Goal: Task Accomplishment & Management: Use online tool/utility

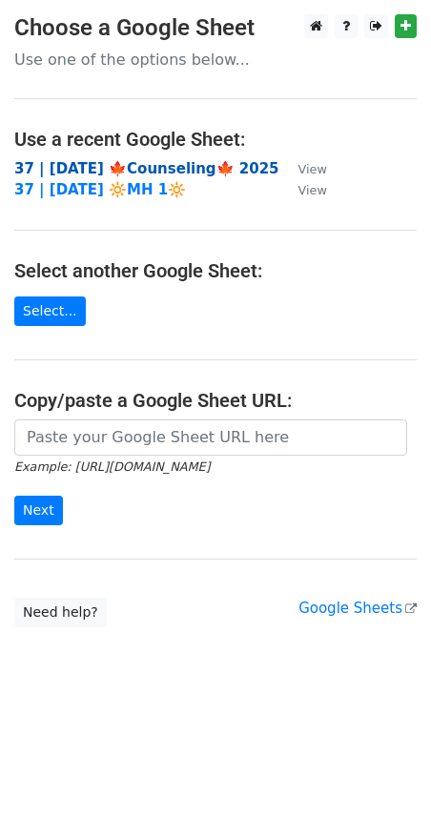
click at [127, 169] on strong "37 | [DATE] 🍁Counseling🍁 2025" at bounding box center [146, 168] width 265 height 17
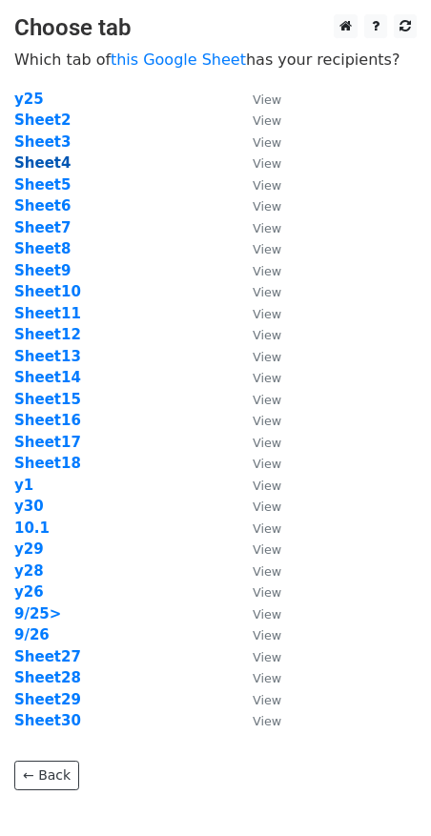
click at [42, 167] on strong "Sheet4" at bounding box center [42, 162] width 56 height 17
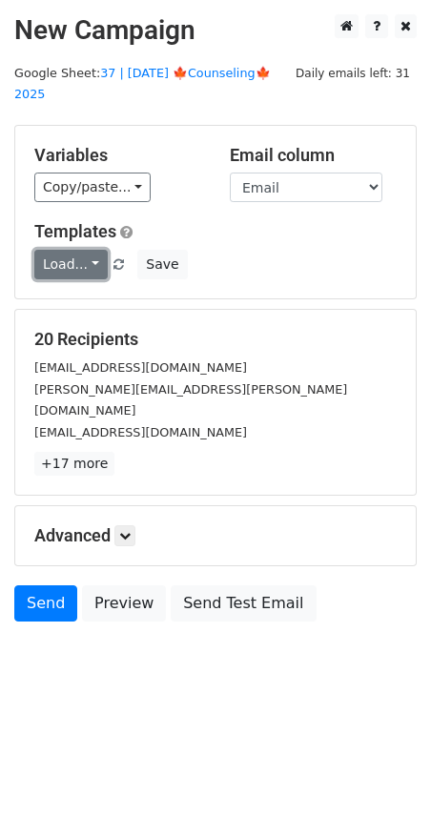
click at [79, 250] on link "Load..." at bounding box center [70, 265] width 73 height 30
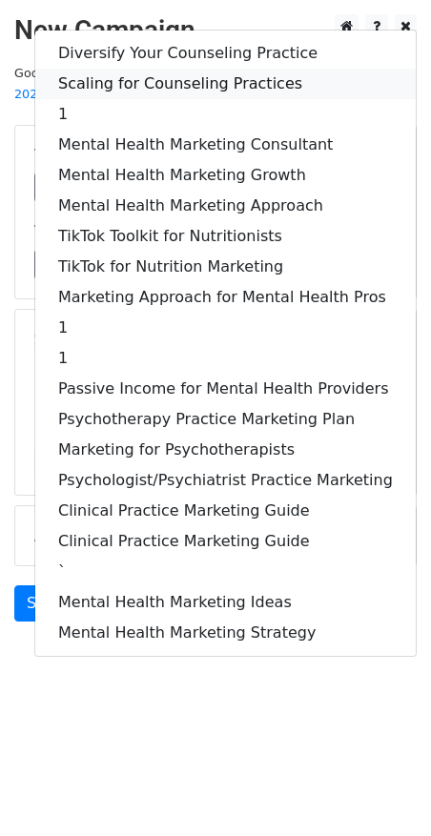
click at [198, 69] on link "Scaling for Counseling Practices" at bounding box center [225, 84] width 380 height 31
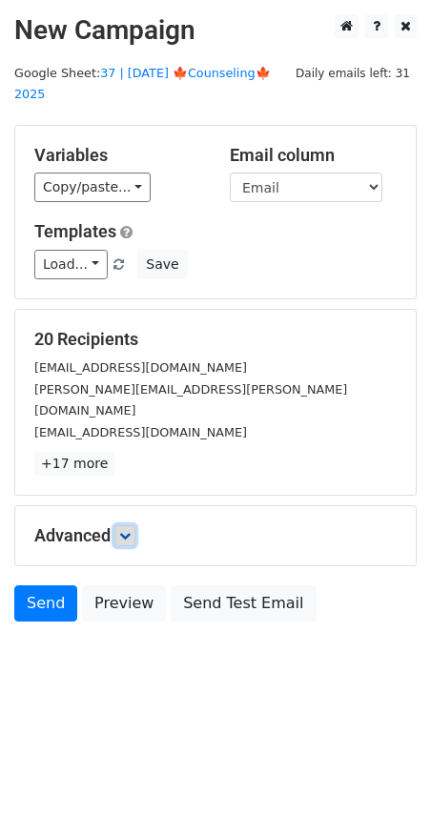
click at [129, 530] on icon at bounding box center [124, 535] width 11 height 11
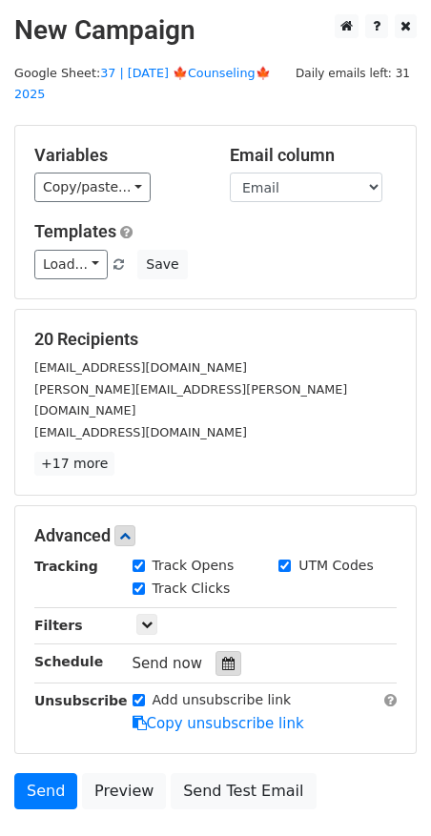
click at [206, 651] on div "Send now" at bounding box center [245, 664] width 224 height 26
click at [222, 657] on icon at bounding box center [228, 663] width 12 height 13
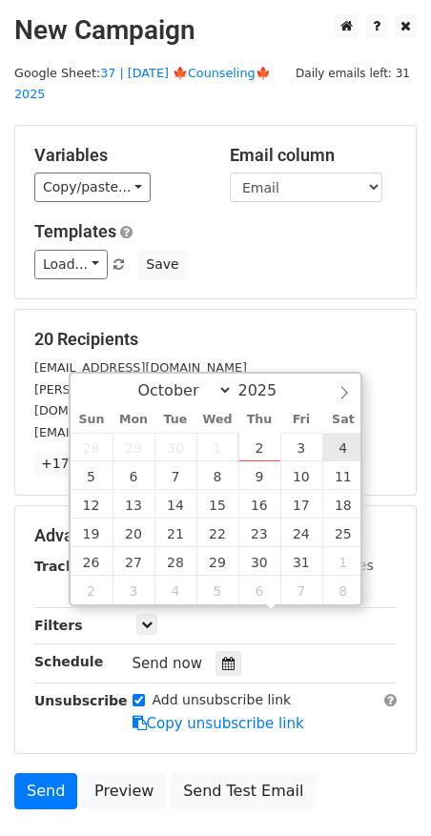
type input "2025-10-04 12:00"
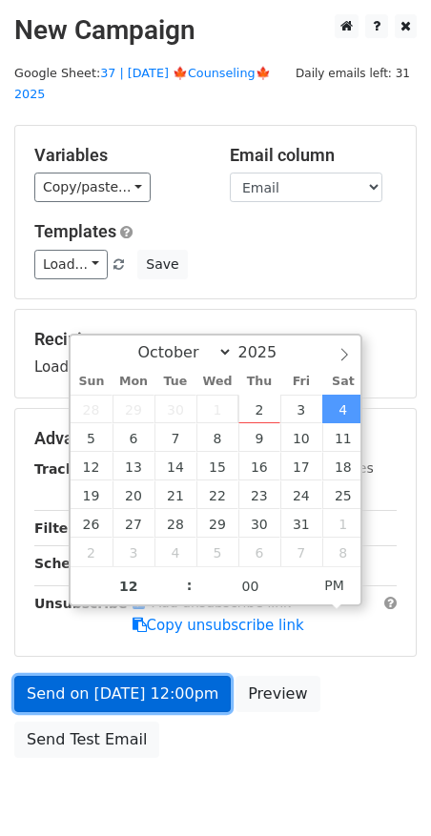
click at [142, 676] on link "Send on Oct 4 at 12:00pm" at bounding box center [122, 694] width 216 height 36
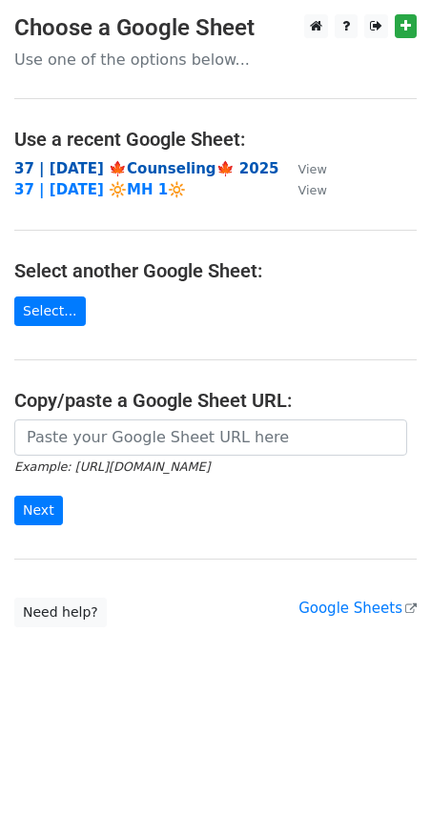
click at [122, 165] on strong "37 | [DATE] 🍁Counseling🍁 2025" at bounding box center [146, 168] width 265 height 17
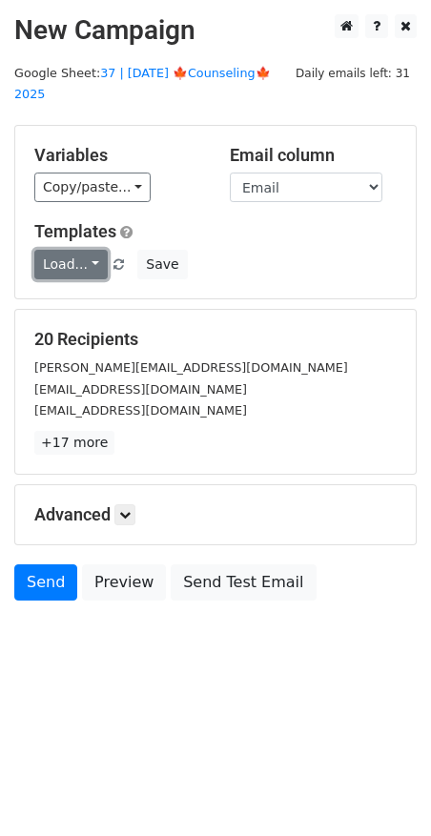
click at [80, 250] on link "Load..." at bounding box center [70, 265] width 73 height 30
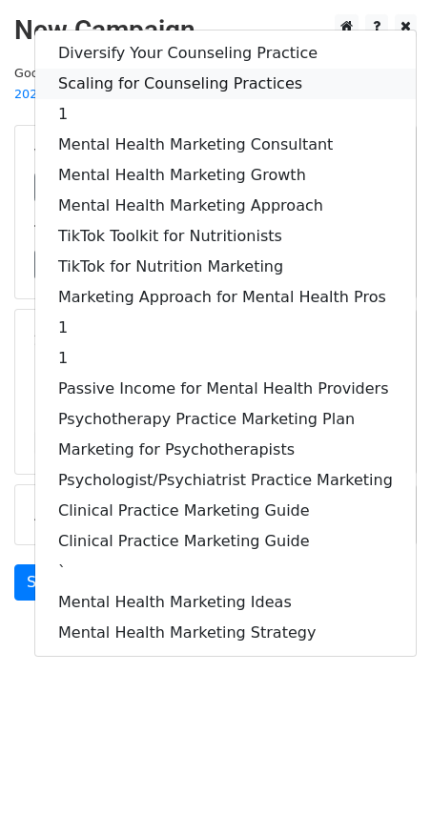
click at [161, 69] on link "Scaling for Counseling Practices" at bounding box center [225, 84] width 380 height 31
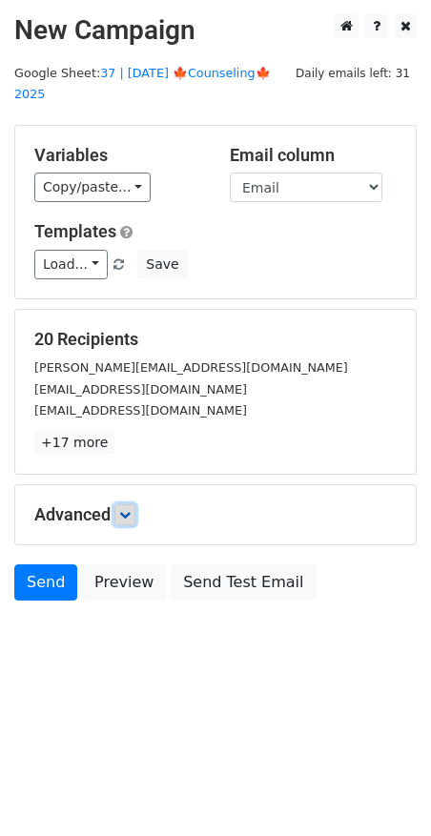
click at [131, 509] on icon at bounding box center [124, 514] width 11 height 11
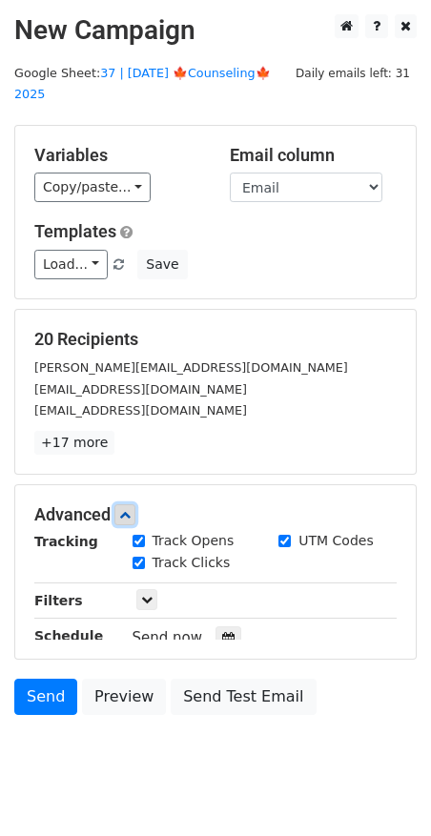
scroll to position [88, 0]
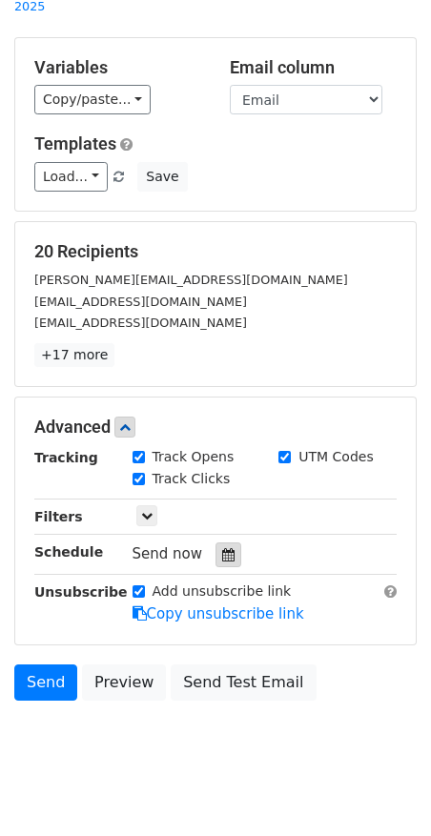
click at [222, 548] on icon at bounding box center [228, 554] width 12 height 13
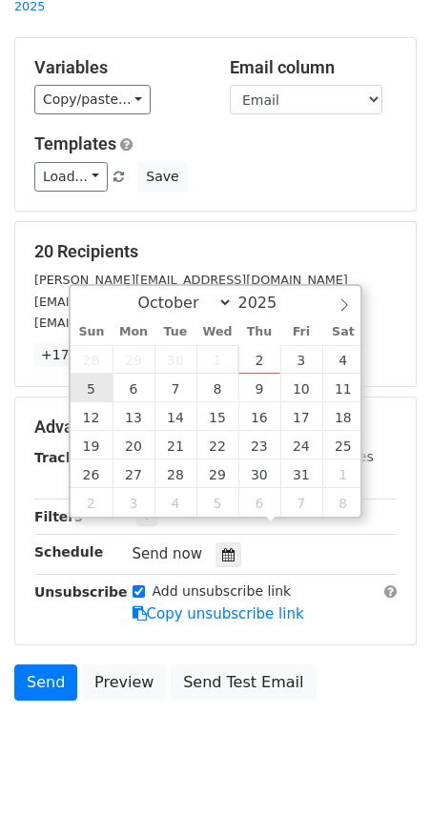
type input "2025-10-05 12:00"
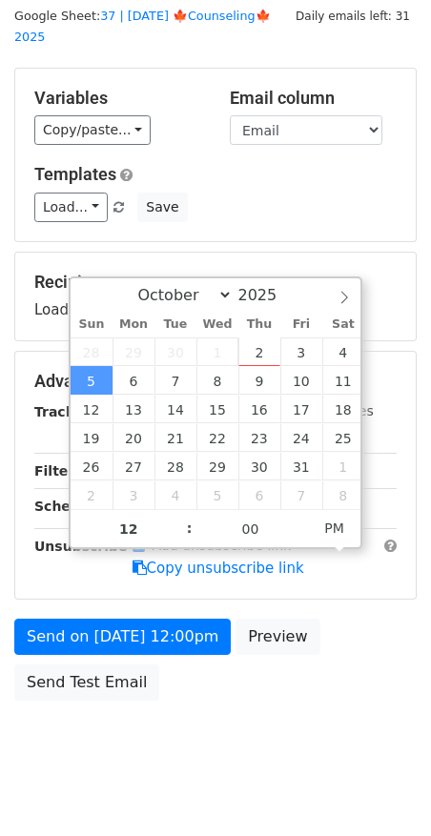
click at [100, 589] on form "Variables Copy/paste... {{Name}} {{Email}} Email column Name Email Templates Lo…" at bounding box center [215, 389] width 402 height 643
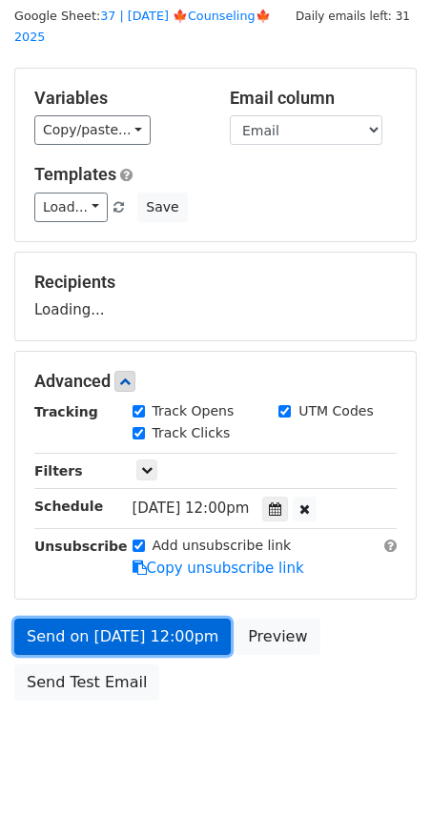
click at [100, 619] on link "Send on Oct 5 at 12:00pm" at bounding box center [122, 637] width 216 height 36
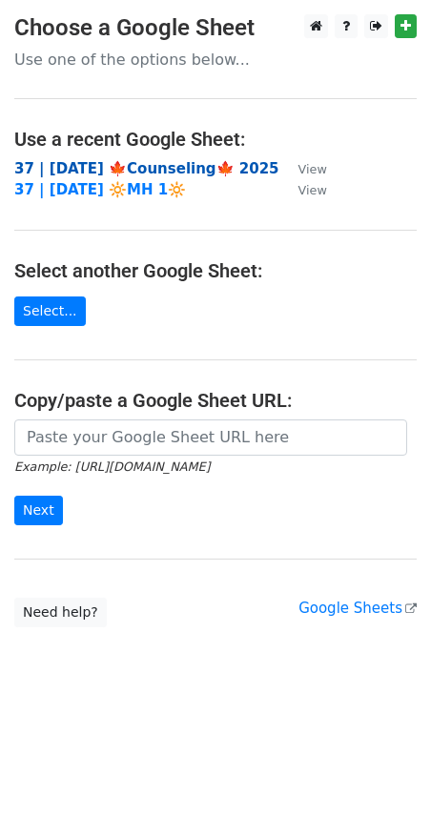
click at [141, 168] on strong "37 | SEP 25 🍁Counseling🍁 2025" at bounding box center [146, 168] width 265 height 17
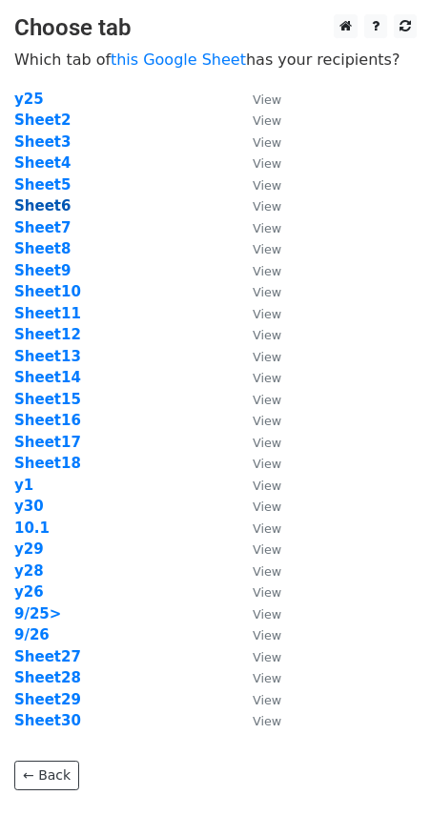
click at [41, 202] on strong "Sheet6" at bounding box center [42, 205] width 56 height 17
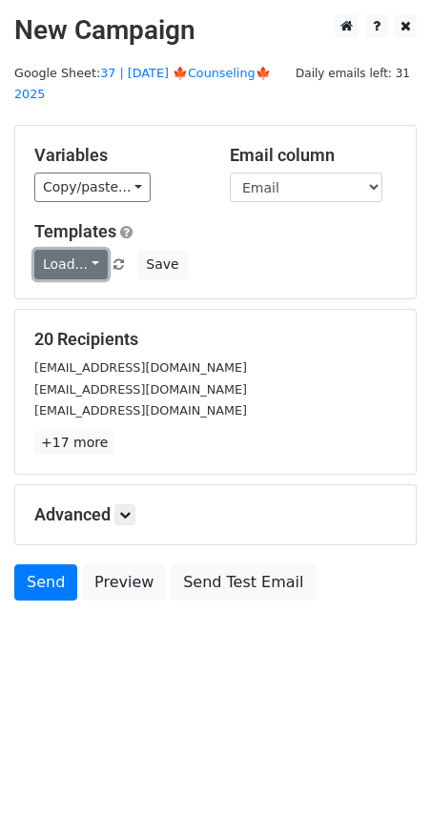
click at [58, 250] on link "Load..." at bounding box center [70, 265] width 73 height 30
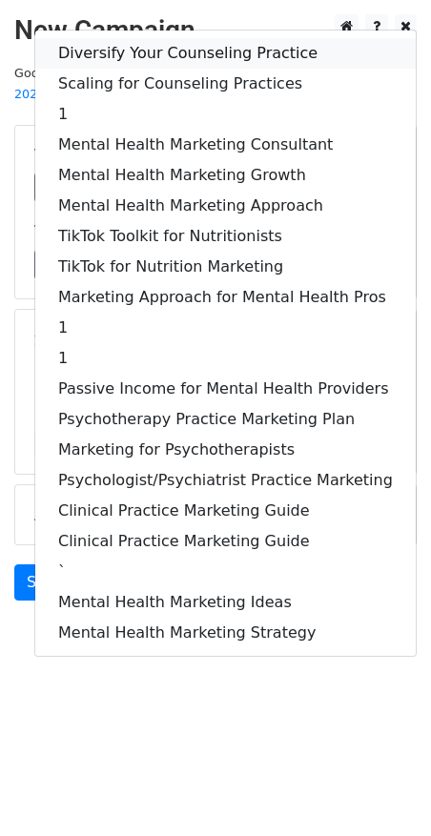
click at [149, 38] on link "Diversify Your Counseling Practice" at bounding box center [225, 53] width 380 height 31
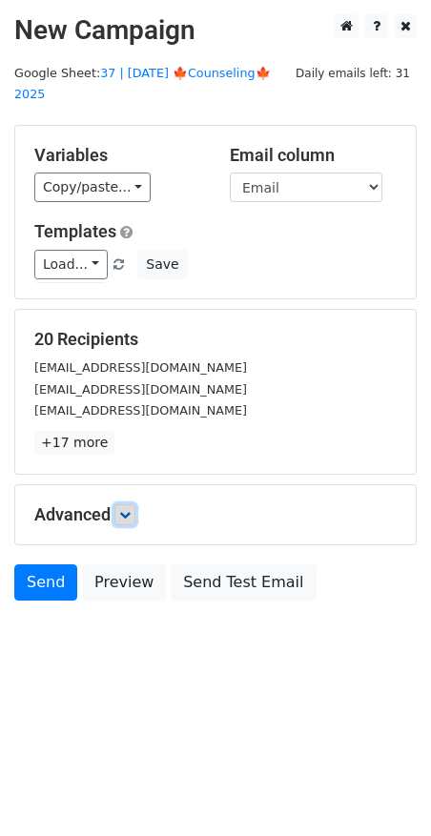
click at [131, 504] on link at bounding box center [124, 514] width 21 height 21
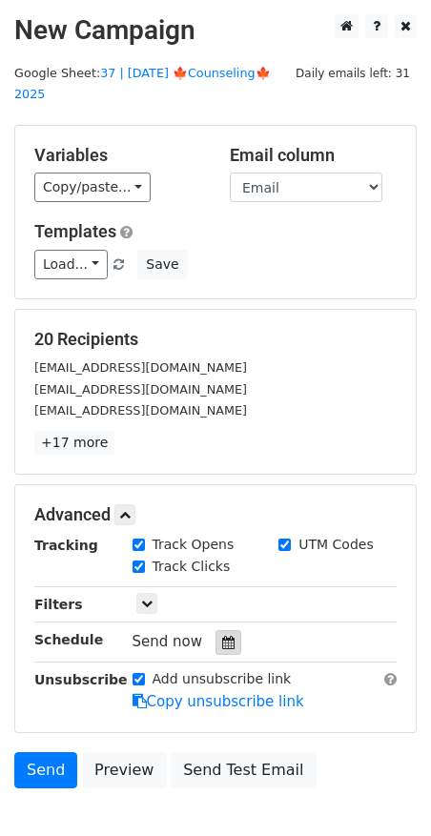
click at [222, 636] on icon at bounding box center [228, 642] width 12 height 13
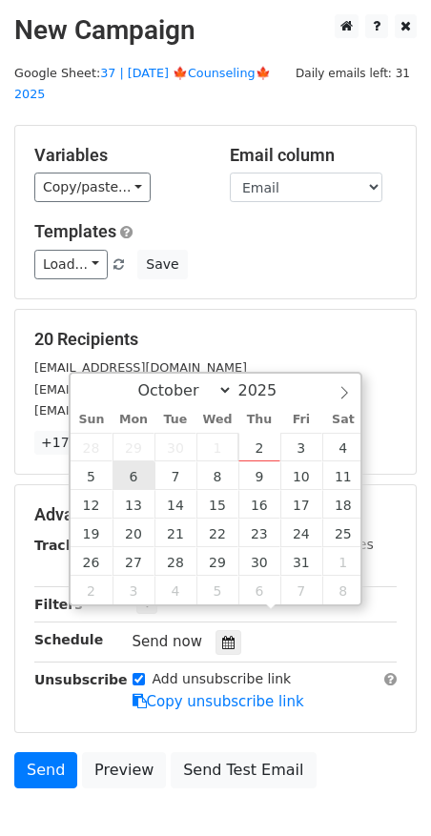
type input "[DATE] 12:00"
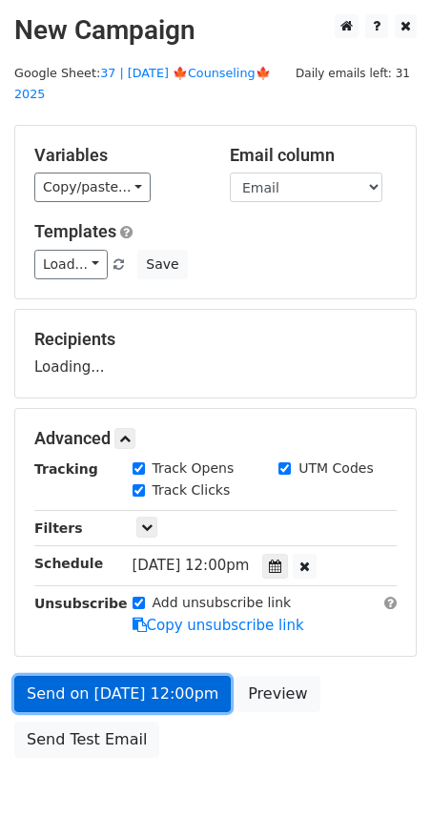
click at [131, 676] on link "Send on [DATE] 12:00pm" at bounding box center [122, 694] width 216 height 36
